Goal: Information Seeking & Learning: Learn about a topic

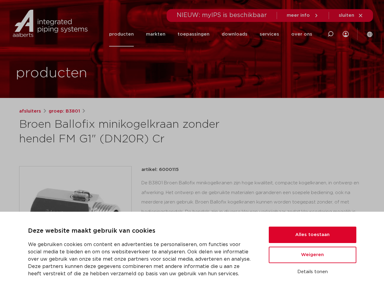
click at [192, 146] on h1 "Broen Ballofix minikogelkraan zonder hendel FM G1" (DN20R) Cr" at bounding box center [133, 131] width 228 height 29
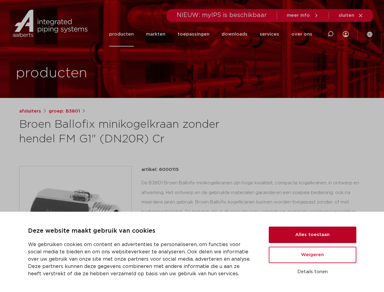
click at [312, 235] on button "Alles toestaan" at bounding box center [313, 234] width 88 height 16
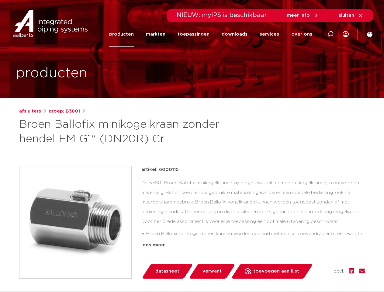
click at [312, 255] on div "artikel: 6000115 De B3801 Broen Ballofix minikogelkranen zijn hoge kwaliteit, c…" at bounding box center [253, 222] width 224 height 112
click at [312, 272] on div "datasheet verwant toevoegen aan lijst opslaan in my IPS verwijder uit lijst" at bounding box center [255, 271] width 219 height 15
click at [214, 34] on li "toepassingen" at bounding box center [193, 34] width 44 height 25
click at [330, 34] on icon at bounding box center [330, 33] width 7 height 7
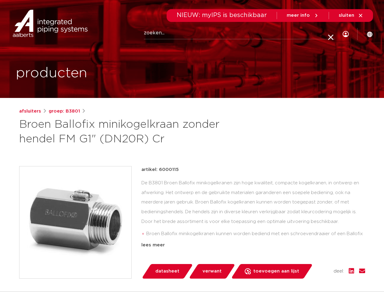
click at [351, 15] on span "sluiten" at bounding box center [346, 15] width 15 height 5
